Goal: Find specific page/section: Find specific page/section

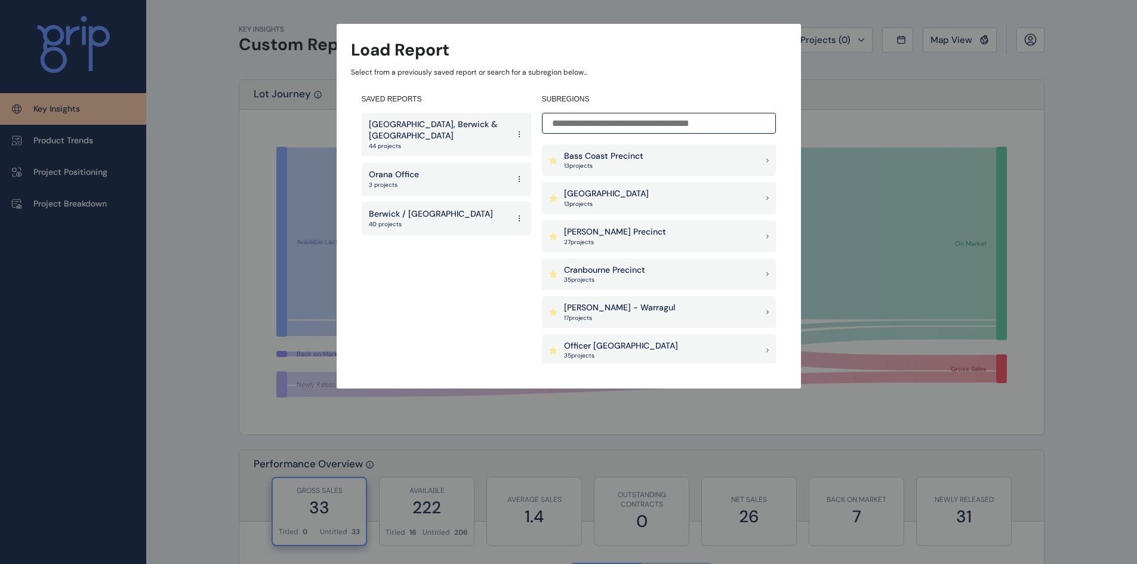
click at [461, 128] on p "Clyde, Berwick & Pakenham East Corridor" at bounding box center [439, 130] width 140 height 23
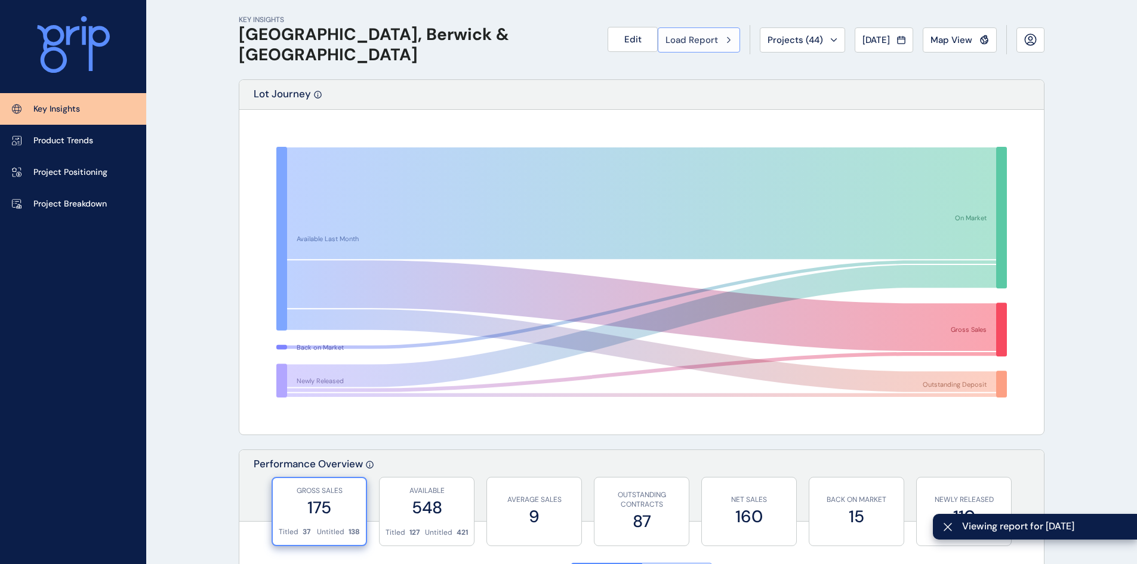
click at [674, 47] on button "Load Report" at bounding box center [698, 39] width 82 height 25
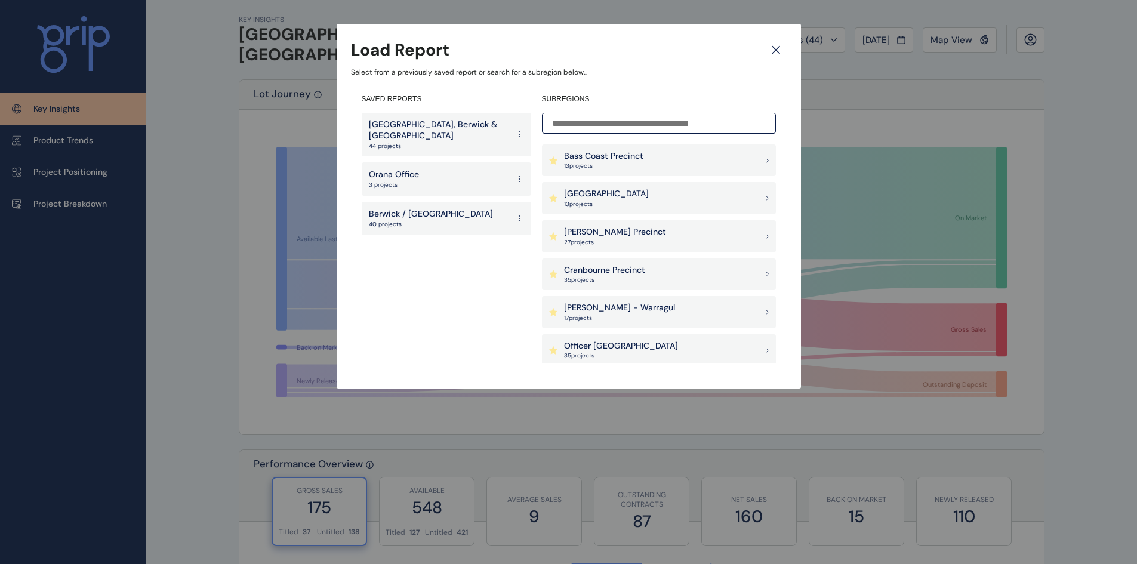
click at [426, 129] on p "Clyde, Berwick & Pakenham East Corridor" at bounding box center [439, 130] width 140 height 23
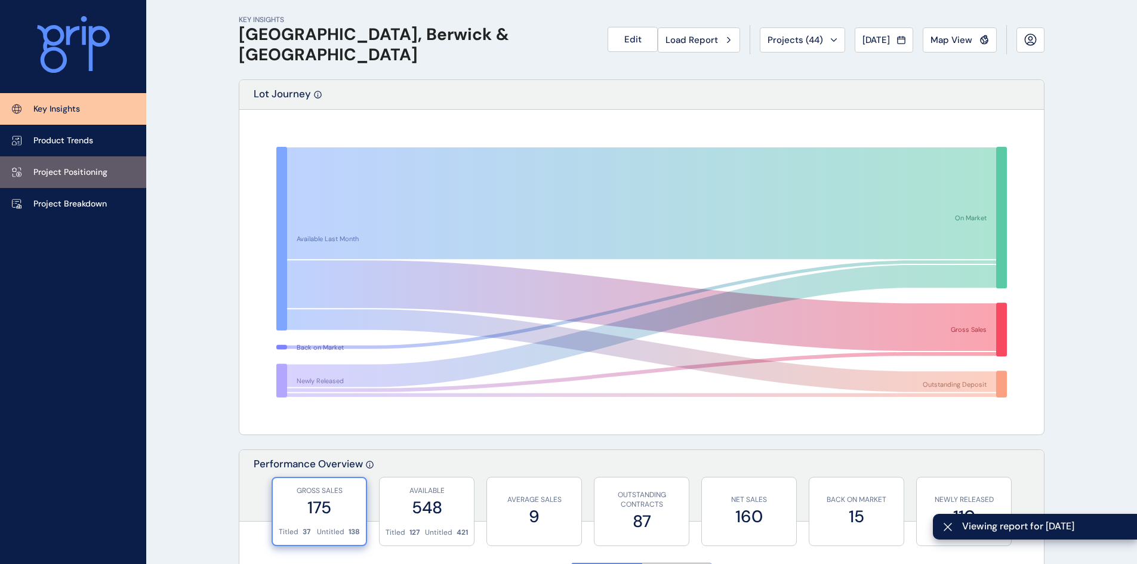
click at [55, 178] on link "Project Positioning" at bounding box center [73, 172] width 146 height 32
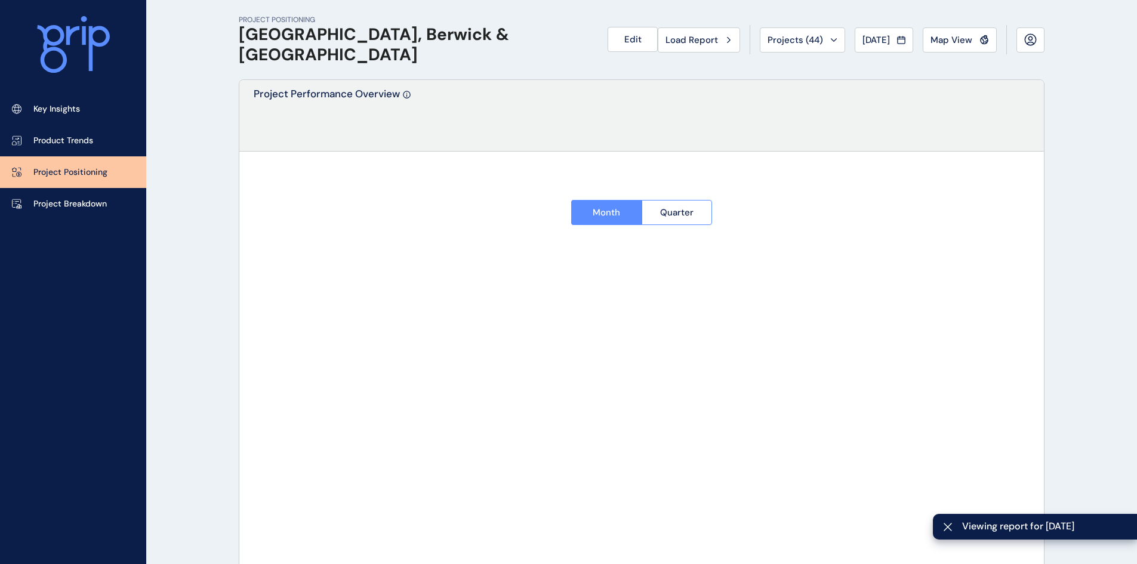
type input "**********"
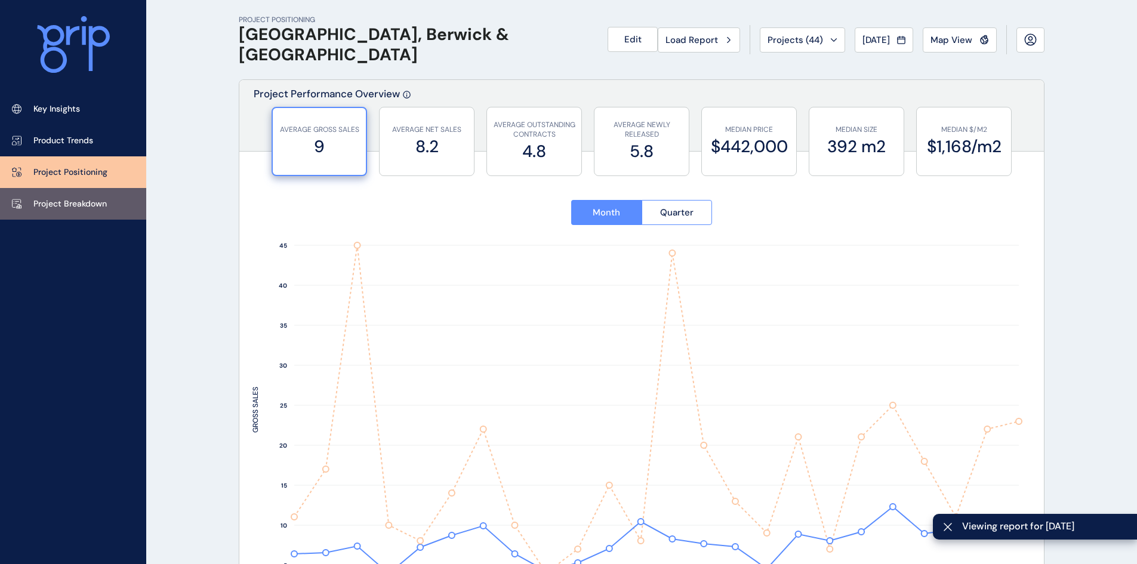
click at [54, 198] on p "Project Breakdown" at bounding box center [69, 204] width 73 height 12
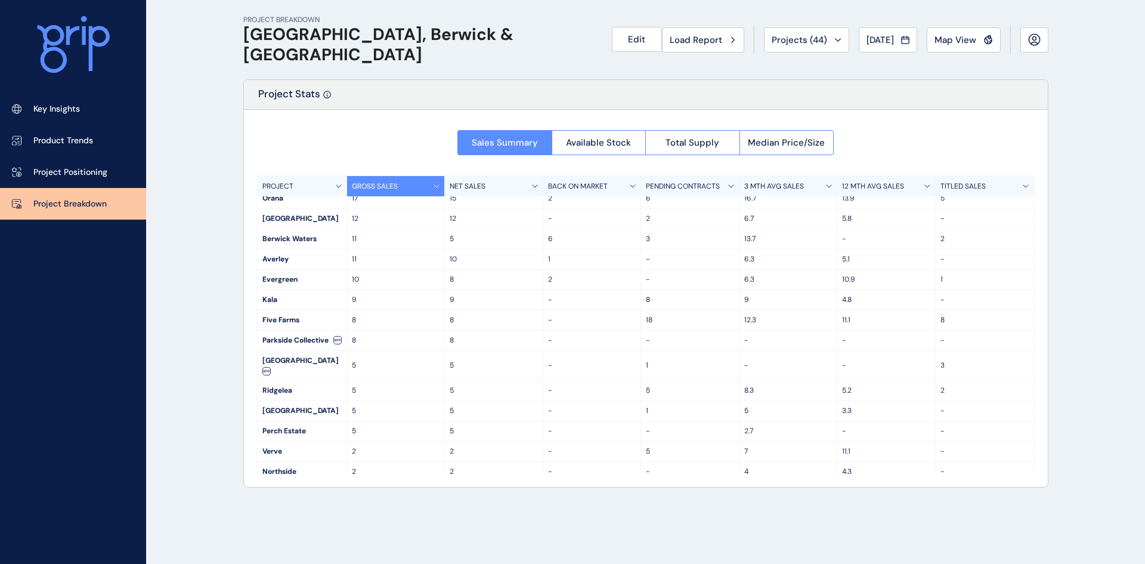
scroll to position [69, 0]
click at [686, 140] on span "Total Supply" at bounding box center [693, 143] width 54 height 12
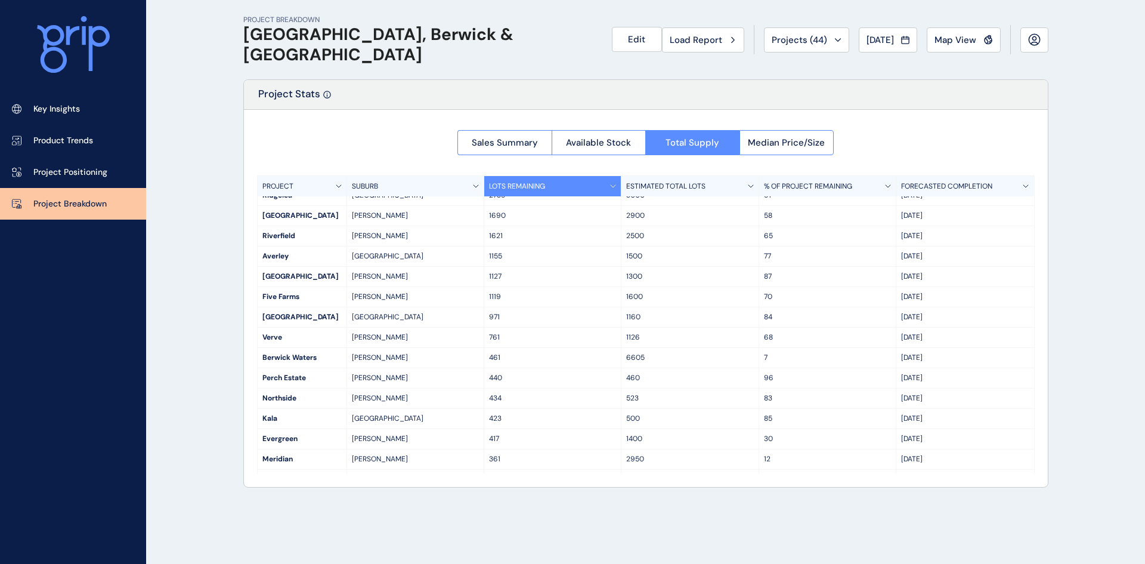
scroll to position [31, 0]
